Goal: Task Accomplishment & Management: Use online tool/utility

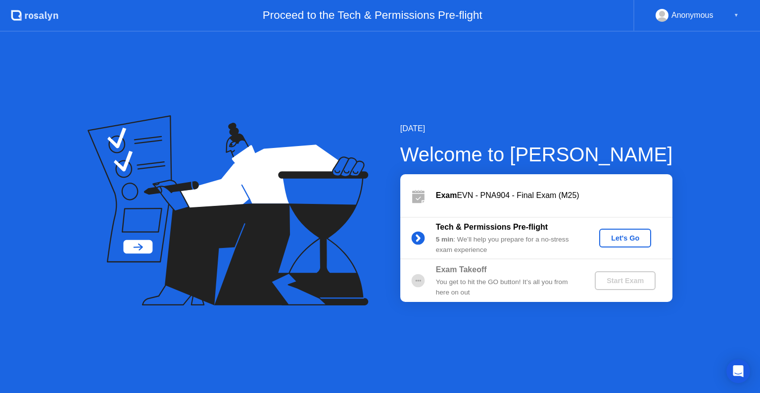
click at [625, 236] on div "Let's Go" at bounding box center [625, 238] width 44 height 8
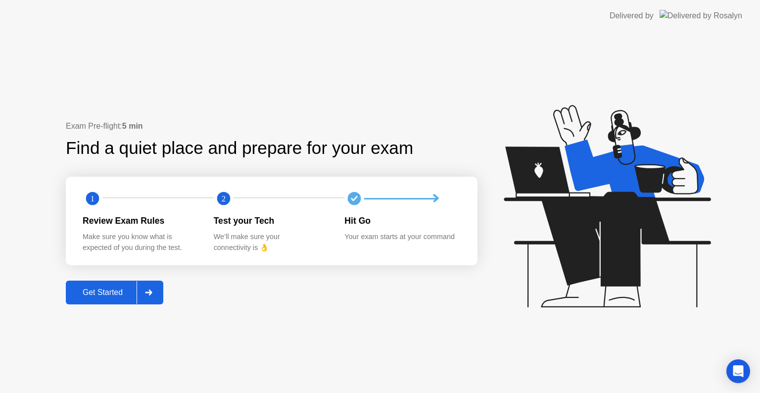
click at [102, 291] on div "Get Started" at bounding box center [103, 292] width 68 height 9
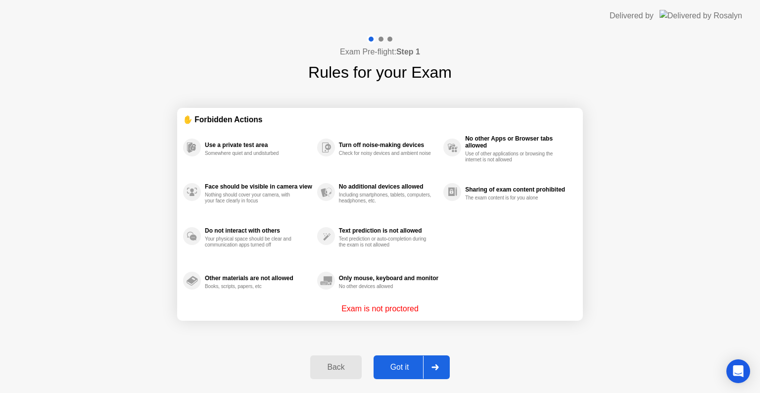
click at [407, 364] on div "Got it" at bounding box center [399, 366] width 46 height 9
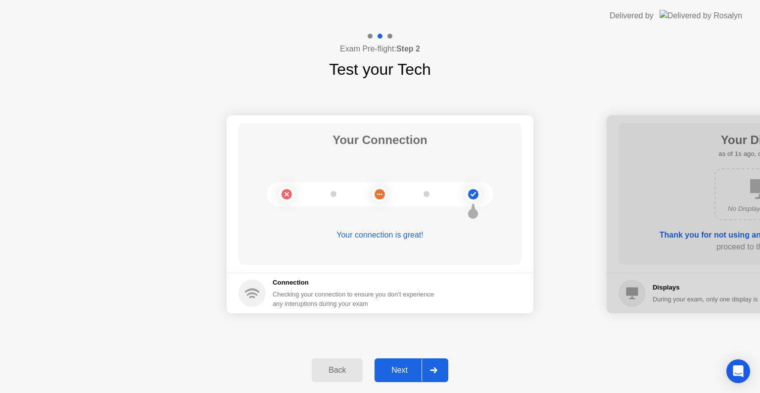
click at [403, 372] on div "Next" at bounding box center [399, 369] width 44 height 9
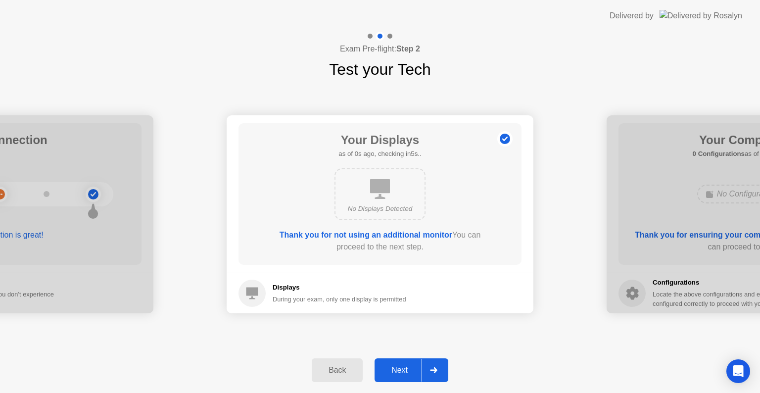
click at [403, 372] on div "Next" at bounding box center [399, 369] width 44 height 9
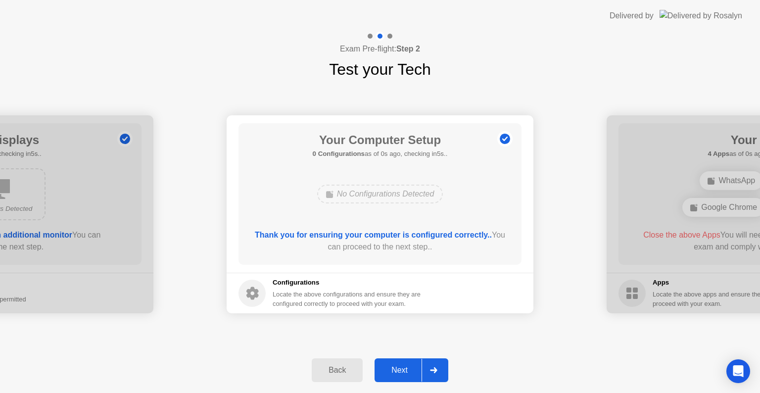
click at [403, 372] on div "Next" at bounding box center [399, 369] width 44 height 9
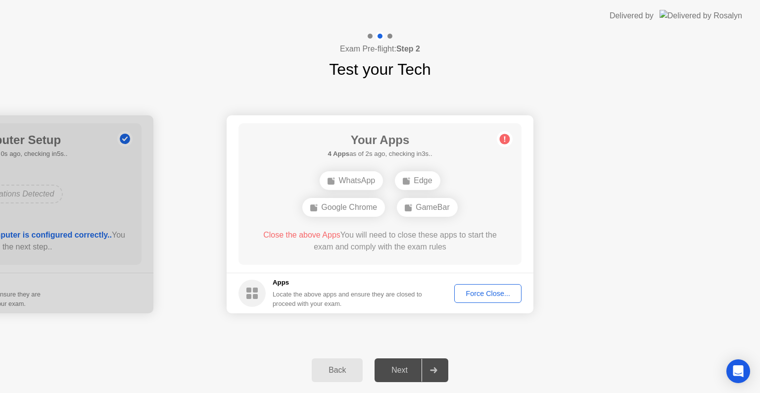
click at [403, 372] on div "Next" at bounding box center [399, 369] width 44 height 9
click at [493, 289] on div "Force Close..." at bounding box center [487, 293] width 60 height 8
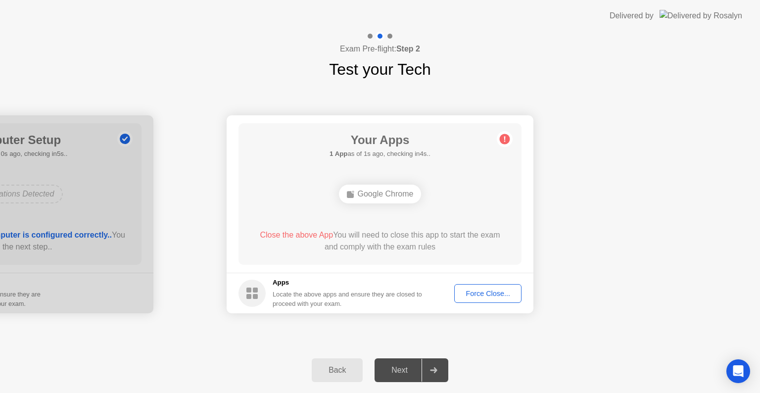
click at [499, 294] on div "Force Close..." at bounding box center [487, 293] width 60 height 8
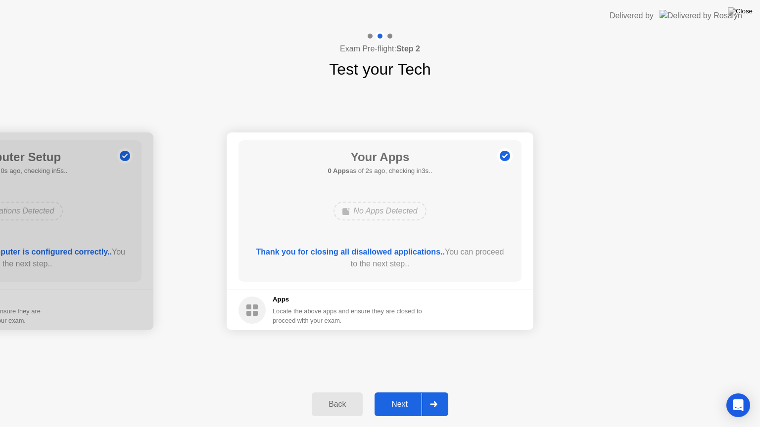
click at [395, 392] on div "Next" at bounding box center [399, 404] width 44 height 9
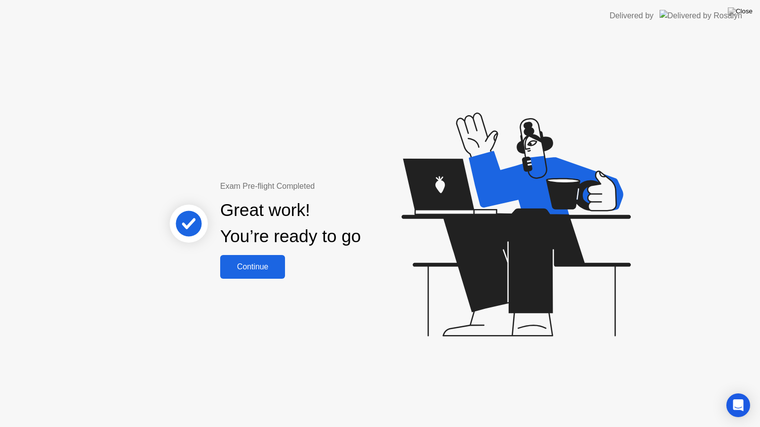
click at [256, 270] on div "Continue" at bounding box center [252, 267] width 59 height 9
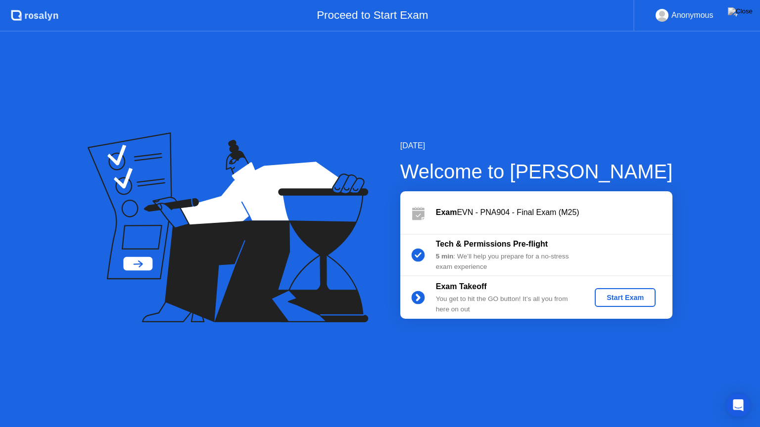
click at [617, 303] on button "Start Exam" at bounding box center [624, 297] width 61 height 19
